Goal: Communication & Community: Share content

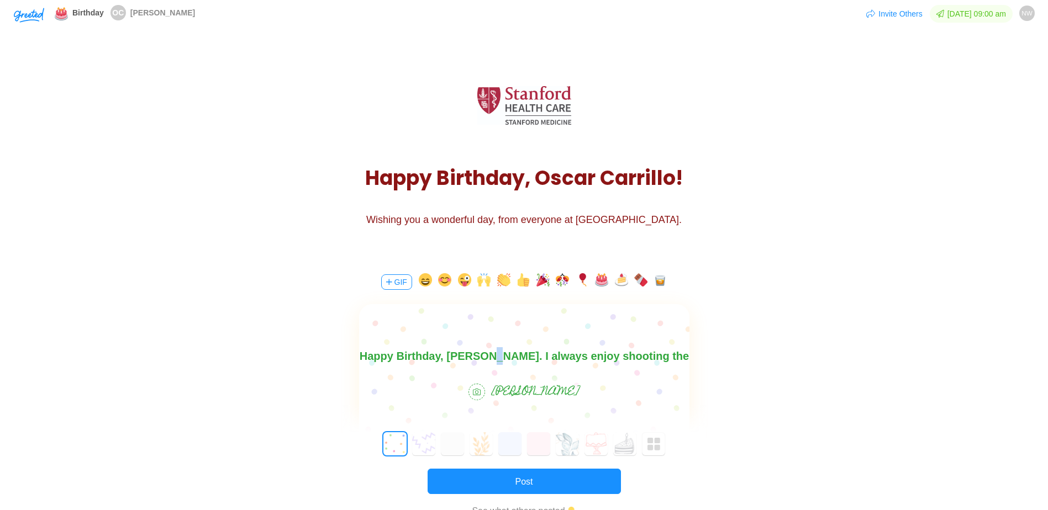
click at [496, 355] on body "Happy Birthday, [PERSON_NAME]. I always enjoy shooting the breeze" at bounding box center [523, 364] width 330 height 35
drag, startPoint x: 487, startPoint y: 353, endPoint x: 480, endPoint y: 352, distance: 6.3
click at [480, 352] on body "Happy Birthday, [PERSON_NAME]. I appreciate what you bring to the team, always …" at bounding box center [523, 363] width 330 height 35
drag, startPoint x: 545, startPoint y: 356, endPoint x: 680, endPoint y: 357, distance: 135.3
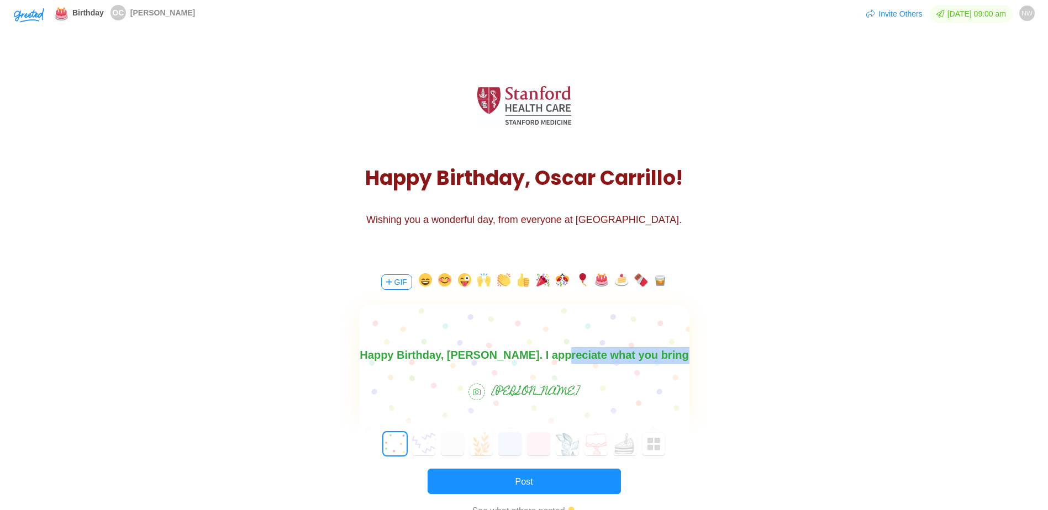
click at [680, 357] on body "Happy Birthday, [PERSON_NAME]. I appreciate what you bring to the team, always …" at bounding box center [523, 363] width 330 height 35
drag, startPoint x: 499, startPoint y: 355, endPoint x: 684, endPoint y: 371, distance: 185.6
click at [684, 371] on html "Happy Birthday, [PERSON_NAME]. always enjoy shooting the breeze" at bounding box center [523, 364] width 330 height 35
drag, startPoint x: 512, startPoint y: 355, endPoint x: 1014, endPoint y: 693, distance: 605.1
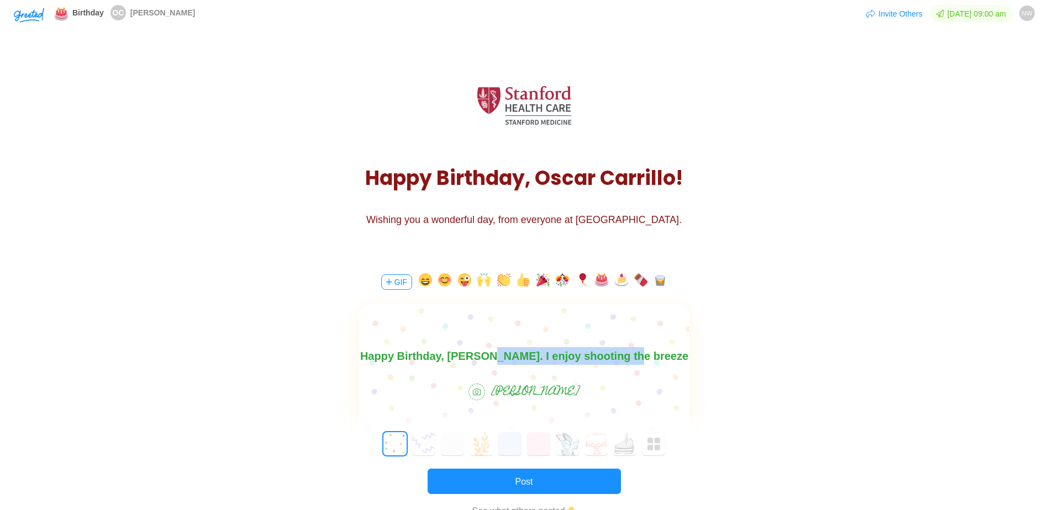
click at [655, 347] on html "Happy Birthday, [PERSON_NAME]. I enjoy shooting the breeze" at bounding box center [523, 356] width 330 height 18
click at [593, 355] on body "Happy Birthday, [PERSON_NAME]." at bounding box center [523, 356] width 330 height 18
click at [551, 351] on body "Happy Birthday, [PERSON_NAME]. Always enjoy" at bounding box center [523, 356] width 330 height 18
click at [626, 357] on body "Happy Birthday, [PERSON_NAME]. I always enjoy" at bounding box center [523, 356] width 330 height 18
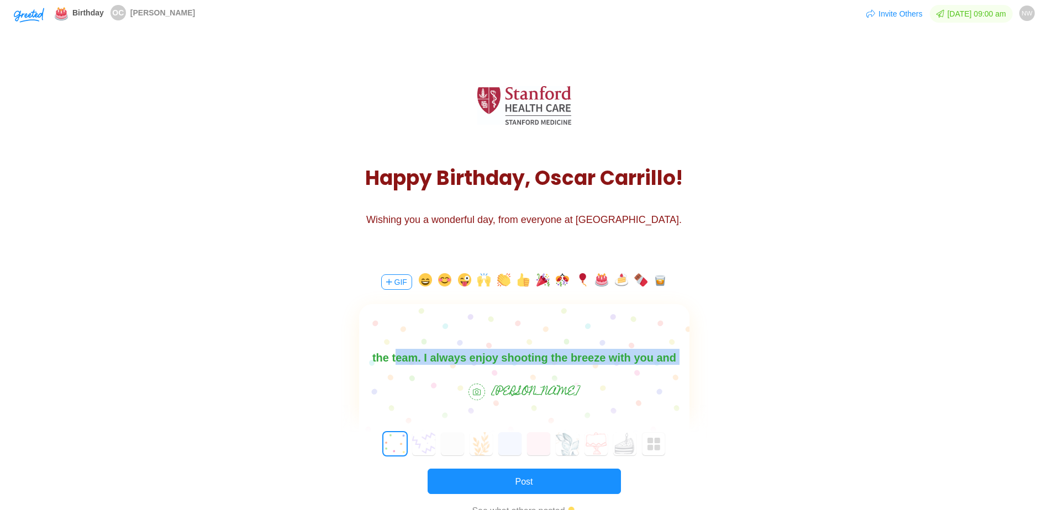
drag, startPoint x: 365, startPoint y: 357, endPoint x: 1051, endPoint y: 733, distance: 781.9
click at [689, 383] on html "Happy Birthday, [PERSON_NAME]. I appreciate all you bring to the team. I always…" at bounding box center [523, 357] width 330 height 53
click at [585, 352] on body "Happy Birthday, [PERSON_NAME]. I appreciate all you bring to the team. I always…" at bounding box center [523, 357] width 330 height 53
drag, startPoint x: 594, startPoint y: 357, endPoint x: 353, endPoint y: 350, distance: 240.9
click at [358, 350] on html "Happy Birthday, [PERSON_NAME]. I appreciate all you bring to the team. I always…" at bounding box center [523, 357] width 330 height 53
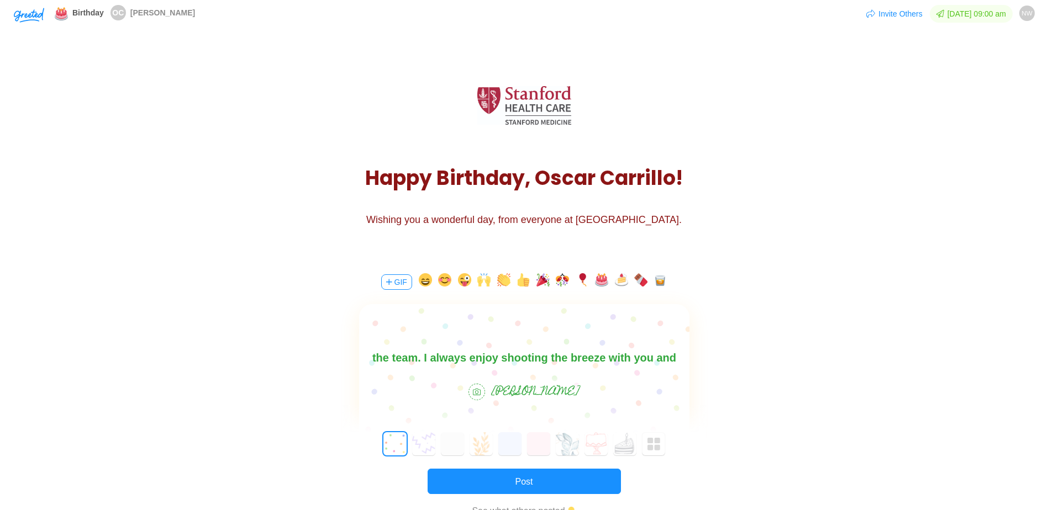
scroll to position [1, 0]
click at [442, 357] on body "Happy Birthday, [PERSON_NAME]. I appreciate all you bring to the team. Hope you…" at bounding box center [523, 363] width 330 height 35
click at [484, 357] on body "Happy Birthday, [PERSON_NAME]. I appreciate all you bring to the team. Hope you…" at bounding box center [523, 363] width 330 height 35
click at [593, 356] on body "Happy Birthday, [PERSON_NAME]. I appreciate all you bring to the team. Hope you…" at bounding box center [523, 363] width 330 height 35
click at [673, 361] on body "Happy Birthday, [PERSON_NAME]. I appreciate all you bring to the team. Hope you…" at bounding box center [523, 363] width 330 height 35
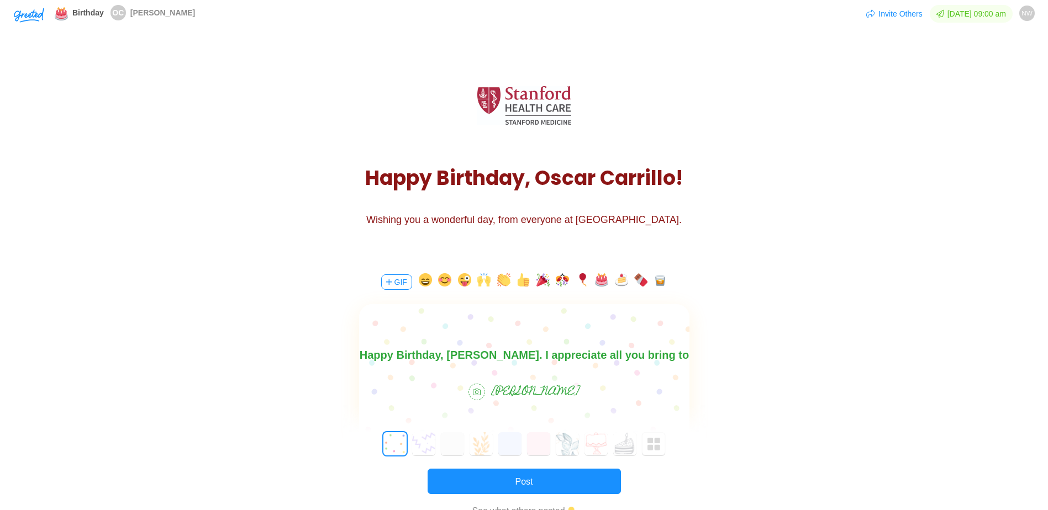
scroll to position [16, 0]
click at [510, 359] on body "Happy Birthday, [PERSON_NAME]. I appreciate all you bring to the team and enjoy…" at bounding box center [523, 357] width 330 height 53
drag, startPoint x: 403, startPoint y: 358, endPoint x: 372, endPoint y: 363, distance: 31.8
click at [372, 363] on body "Happy Birthday, [PERSON_NAME]. I appreciate all you bring to the team and enjoy…" at bounding box center [523, 357] width 330 height 53
click at [418, 359] on body "Happy Birthday, [PERSON_NAME]. I appreciate all you bring to the team and enjoy…" at bounding box center [523, 357] width 330 height 53
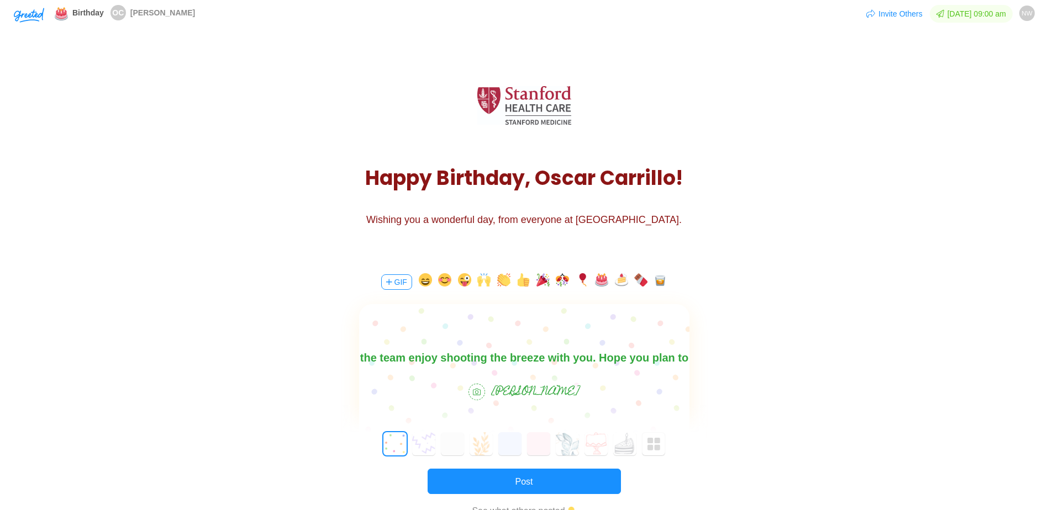
scroll to position [1, 0]
click at [551, 359] on body "Happy Birthday, [PERSON_NAME]. I appreciate all you bring to the team enjoy sho…" at bounding box center [523, 372] width 330 height 53
drag, startPoint x: 564, startPoint y: 357, endPoint x: 489, endPoint y: 358, distance: 75.1
click at [489, 358] on body "Happy Birthday, [PERSON_NAME]. I appreciate all you bring to the team enjoy sho…" at bounding box center [523, 372] width 330 height 53
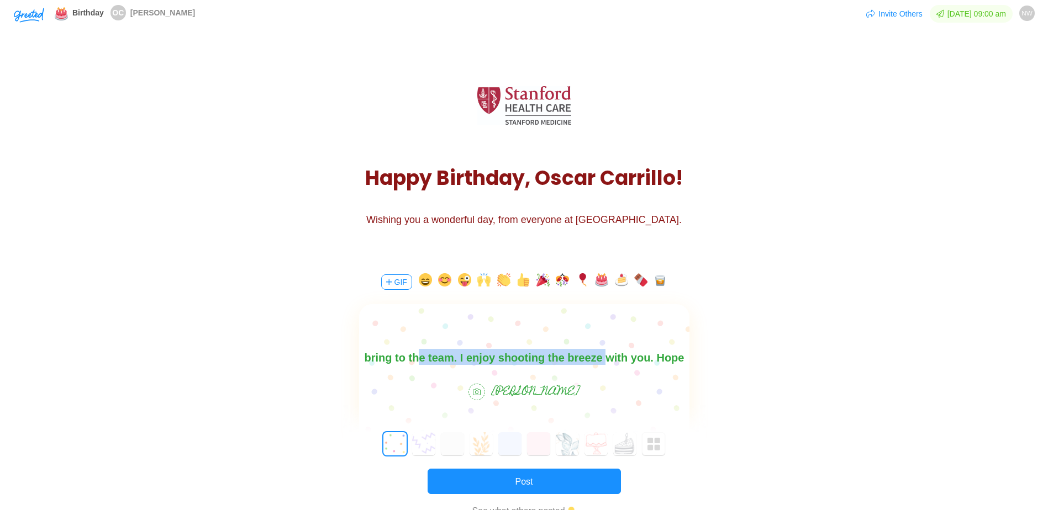
drag, startPoint x: 575, startPoint y: 361, endPoint x: 393, endPoint y: 362, distance: 181.7
click at [393, 362] on body "Happy Birthday, [PERSON_NAME]. We appreciate what you bring to the team. I enjo…" at bounding box center [523, 357] width 330 height 53
click at [501, 359] on body "Happy Birthday, [PERSON_NAME]. We appreciate what you bring to the team. You ar…" at bounding box center [523, 357] width 330 height 53
click at [516, 362] on body "Happy Birthday, [PERSON_NAME]. We appreciate what you bring to the team. You ar…" at bounding box center [523, 357] width 330 height 53
drag, startPoint x: 467, startPoint y: 361, endPoint x: 677, endPoint y: 361, distance: 209.8
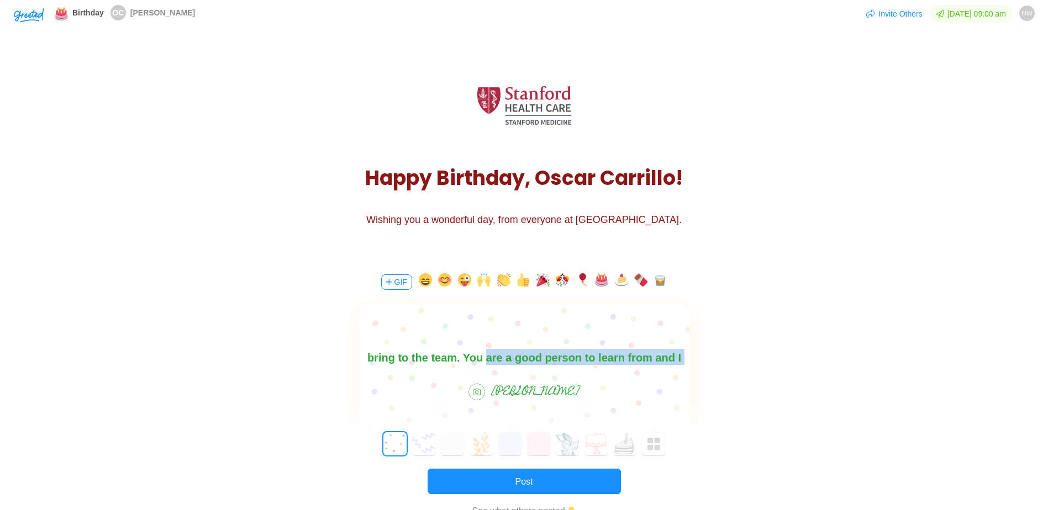
click at [678, 361] on body "Happy Birthday, [PERSON_NAME]. We appreciate what you bring to the team. You ar…" at bounding box center [523, 366] width 330 height 71
click at [658, 361] on body "Happy Birthday, [PERSON_NAME]. We appreciate what you bring to the team. You ar…" at bounding box center [523, 366] width 330 height 71
click at [485, 360] on body "Happy Birthday, [PERSON_NAME]. We appreciate what you bring to the team. You ar…" at bounding box center [523, 366] width 330 height 71
drag, startPoint x: 532, startPoint y: 358, endPoint x: 402, endPoint y: 359, distance: 129.8
click at [402, 359] on body "Happy Birthday, [PERSON_NAME]. We appreciate what you bring to the team. You ar…" at bounding box center [523, 366] width 330 height 71
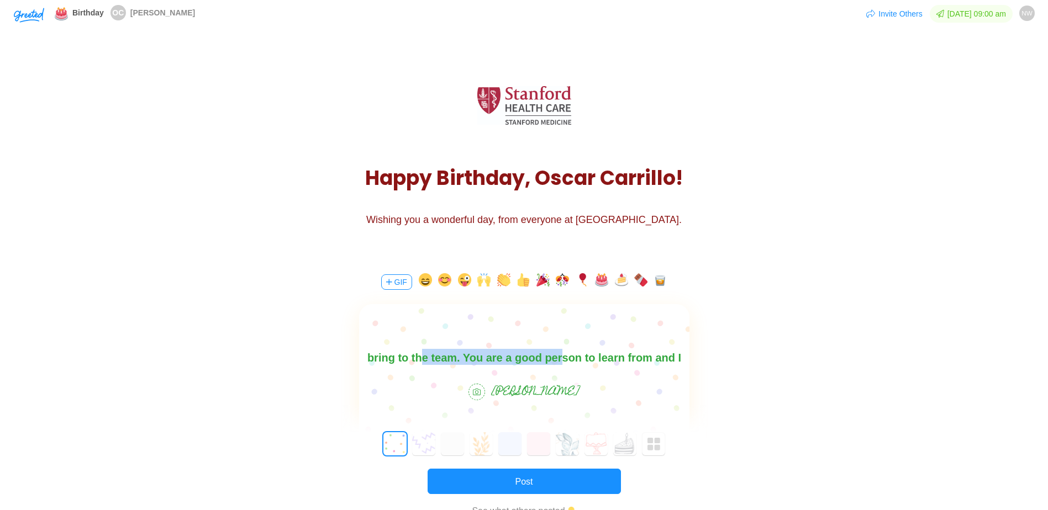
click at [402, 359] on body "Happy Birthday, [PERSON_NAME]. We appreciate what you bring to the team. You ar…" at bounding box center [523, 366] width 330 height 71
click at [406, 361] on body "Happy Birthday, [PERSON_NAME]. We appreciate what you bring to the team. You ar…" at bounding box center [523, 366] width 330 height 71
drag, startPoint x: 446, startPoint y: 355, endPoint x: 520, endPoint y: 355, distance: 73.4
click at [520, 355] on body "Happy Birthday, [PERSON_NAME]. We appreciate what you bring to the team. You ar…" at bounding box center [523, 366] width 330 height 71
click at [609, 362] on body "Happy Birthday, [PERSON_NAME]. We appreciate what you bring to the team. You ar…" at bounding box center [523, 366] width 330 height 71
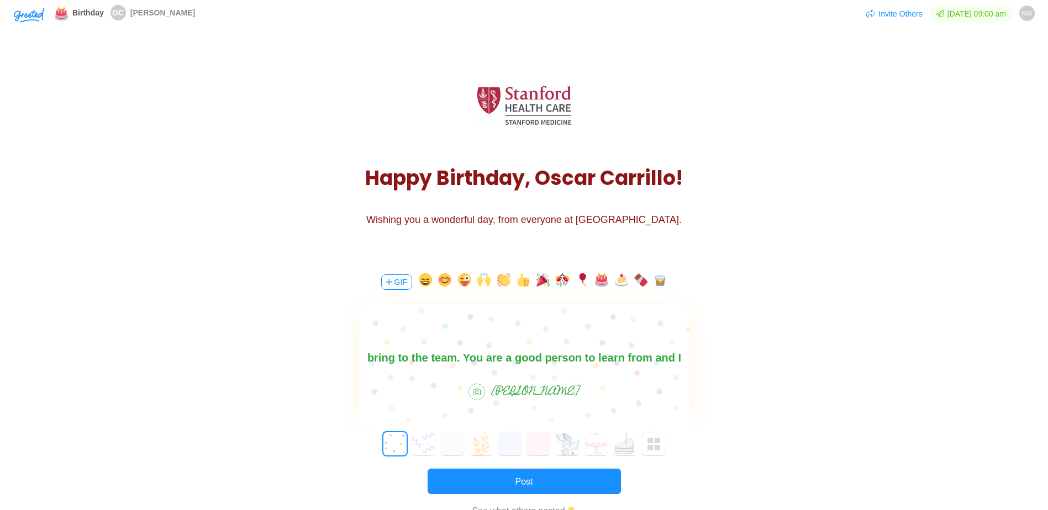
click at [602, 357] on body "Happy Birthday, [PERSON_NAME]. We appreciate what you bring to the team. You ar…" at bounding box center [523, 366] width 330 height 71
drag, startPoint x: 408, startPoint y: 358, endPoint x: 527, endPoint y: 359, distance: 119.3
click at [527, 359] on body "Happy Birthday, [PERSON_NAME]. We appreciate what you bring to the team. You ar…" at bounding box center [523, 366] width 330 height 71
click at [441, 358] on body "Happy Birthday, [PERSON_NAME]. We appreciate what you bring to the team. You ar…" at bounding box center [523, 366] width 330 height 71
drag, startPoint x: 401, startPoint y: 362, endPoint x: 692, endPoint y: 357, distance: 291.1
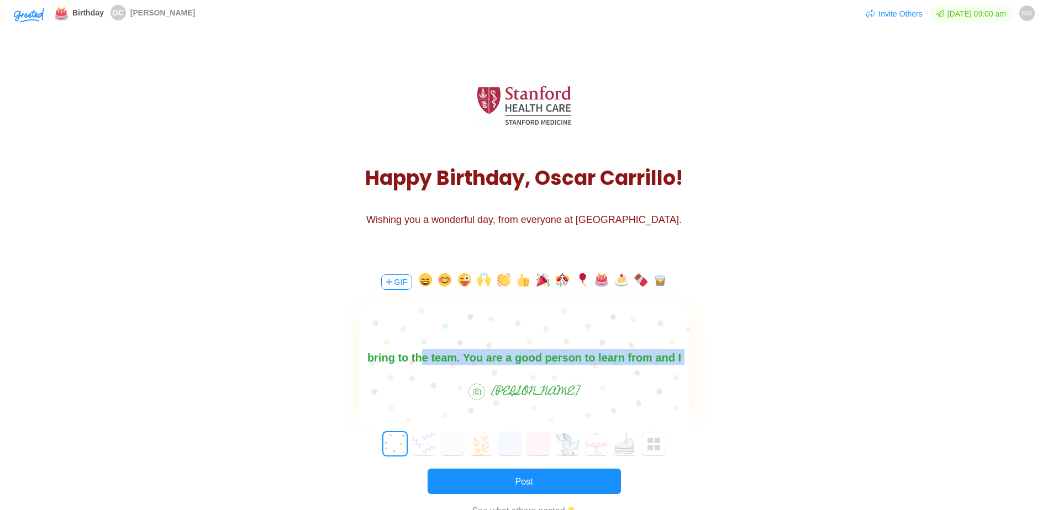
click at [689, 357] on html "Happy Birthday, [PERSON_NAME]. We appreciate what you bring to the team. You ar…" at bounding box center [523, 366] width 330 height 71
drag, startPoint x: 490, startPoint y: 361, endPoint x: 405, endPoint y: 358, distance: 85.1
click at [405, 358] on body "Happy Birthday, [PERSON_NAME]. We appreciate what you bring to the team. shoot …" at bounding box center [523, 357] width 330 height 53
drag, startPoint x: 631, startPoint y: 361, endPoint x: 406, endPoint y: 362, distance: 224.8
click at [406, 362] on body "Happy Birthday, [PERSON_NAME]. We appreciate what you bring to the team. I can …" at bounding box center [523, 357] width 330 height 53
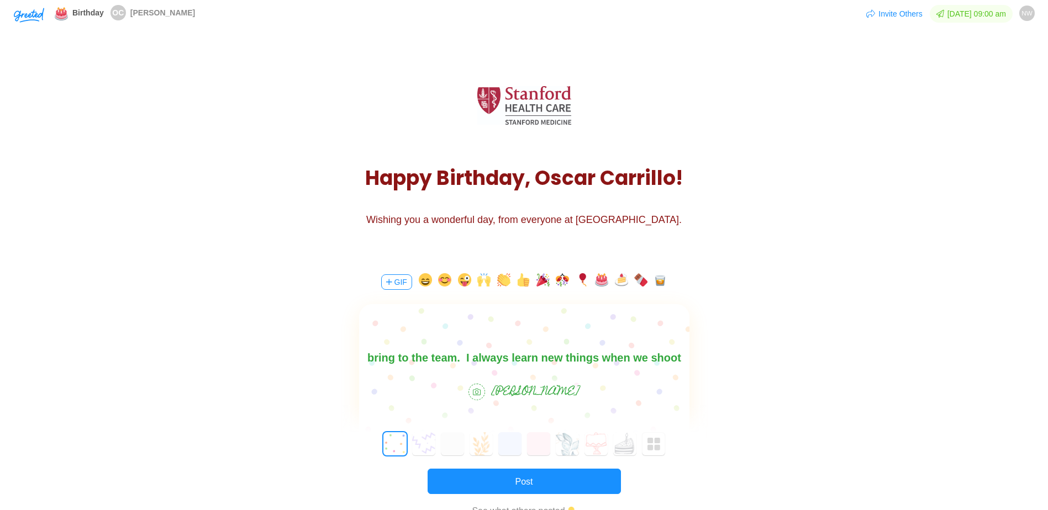
scroll to position [34, 0]
click at [587, 355] on body "Happy Birthday, [PERSON_NAME]. We appreciate what you bring to the team. I alwa…" at bounding box center [523, 349] width 330 height 71
click at [398, 361] on body "Happy Birthday, [PERSON_NAME]. We appreciate what you bring to the team. I alwa…" at bounding box center [523, 366] width 330 height 71
drag, startPoint x: 603, startPoint y: 360, endPoint x: 697, endPoint y: 356, distance: 94.0
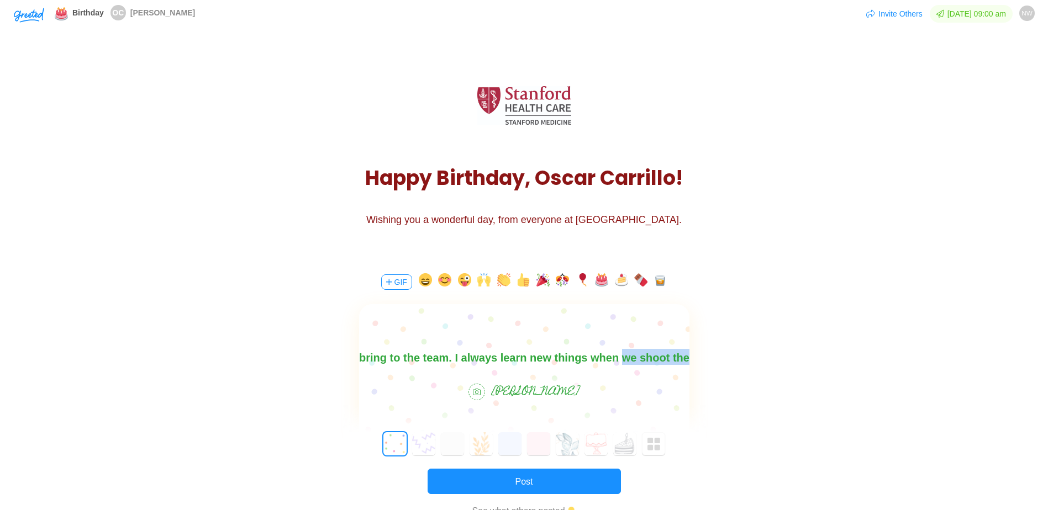
click at [689, 356] on html "Happy Birthday, [PERSON_NAME]. We appreciate what you bring to the team. I alwa…" at bounding box center [523, 366] width 330 height 71
drag, startPoint x: 630, startPoint y: 364, endPoint x: 989, endPoint y: 712, distance: 499.9
click at [630, 364] on body "Happy Birthday, [PERSON_NAME]. We appreciate what you bring to the team. I alwa…" at bounding box center [523, 366] width 330 height 71
click at [425, 360] on body "Happy Birthday, [PERSON_NAME]. We appreciate what you bring to the team. I alwa…" at bounding box center [523, 349] width 330 height 71
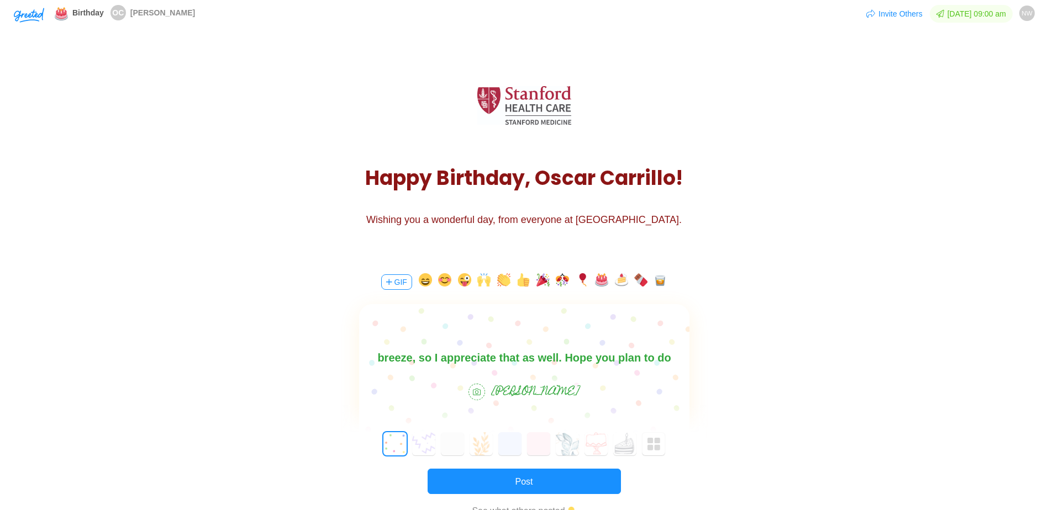
drag, startPoint x: 487, startPoint y: 359, endPoint x: 435, endPoint y: 359, distance: 51.9
click at [435, 359] on body "Happy Birthday, [PERSON_NAME]. We appreciate what you bring to the team. I alwa…" at bounding box center [523, 349] width 330 height 71
click at [470, 359] on body "Happy Birthday, [PERSON_NAME]. We appreciate what you bring to the team. I alwa…" at bounding box center [523, 349] width 330 height 71
click at [485, 359] on body "Happy Birthday, [PERSON_NAME]. We appreciate what you bring to the team. I alwa…" at bounding box center [523, 349] width 330 height 71
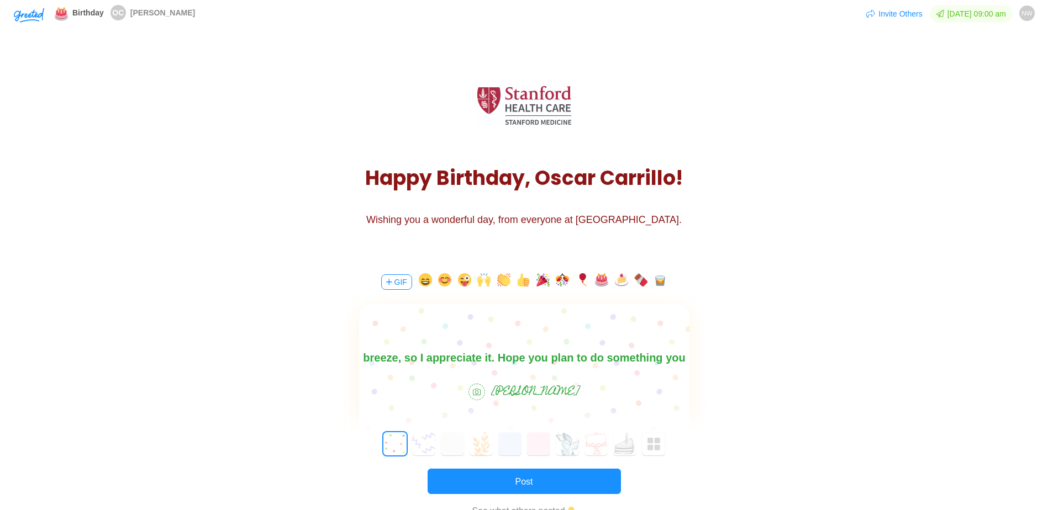
click at [490, 357] on body "Happy Birthday, [PERSON_NAME]. We appreciate what you bring to the team. I alwa…" at bounding box center [523, 349] width 330 height 71
click at [431, 360] on body "Happy Birthday, [PERSON_NAME]. We appreciate what you bring to the team. I alwa…" at bounding box center [523, 349] width 330 height 71
click at [430, 358] on body "Happy Birthday, [PERSON_NAME]. We appreciate what you bring to the team. I alwa…" at bounding box center [523, 349] width 330 height 71
click at [672, 356] on body "Happy Birthday, [PERSON_NAME]. We appreciate what you bring to the team. I alwa…" at bounding box center [523, 349] width 330 height 71
click at [671, 357] on body "Happy Birthday, [PERSON_NAME]. We appreciate what you bring to the team. I alwa…" at bounding box center [523, 349] width 330 height 71
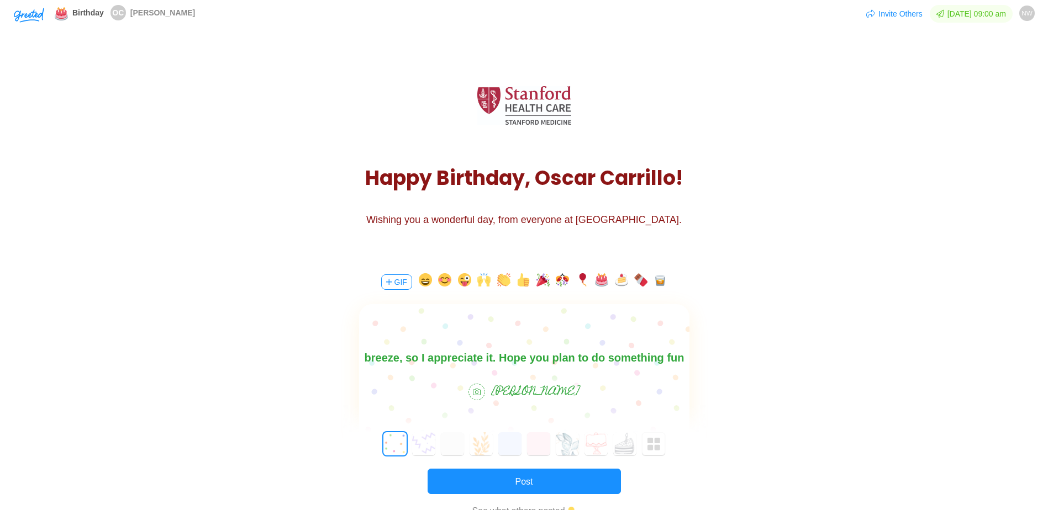
click at [675, 360] on body "Happy Birthday, [PERSON_NAME]. We appreciate what you bring to the team. I alwa…" at bounding box center [523, 349] width 330 height 71
